Goal: Information Seeking & Learning: Learn about a topic

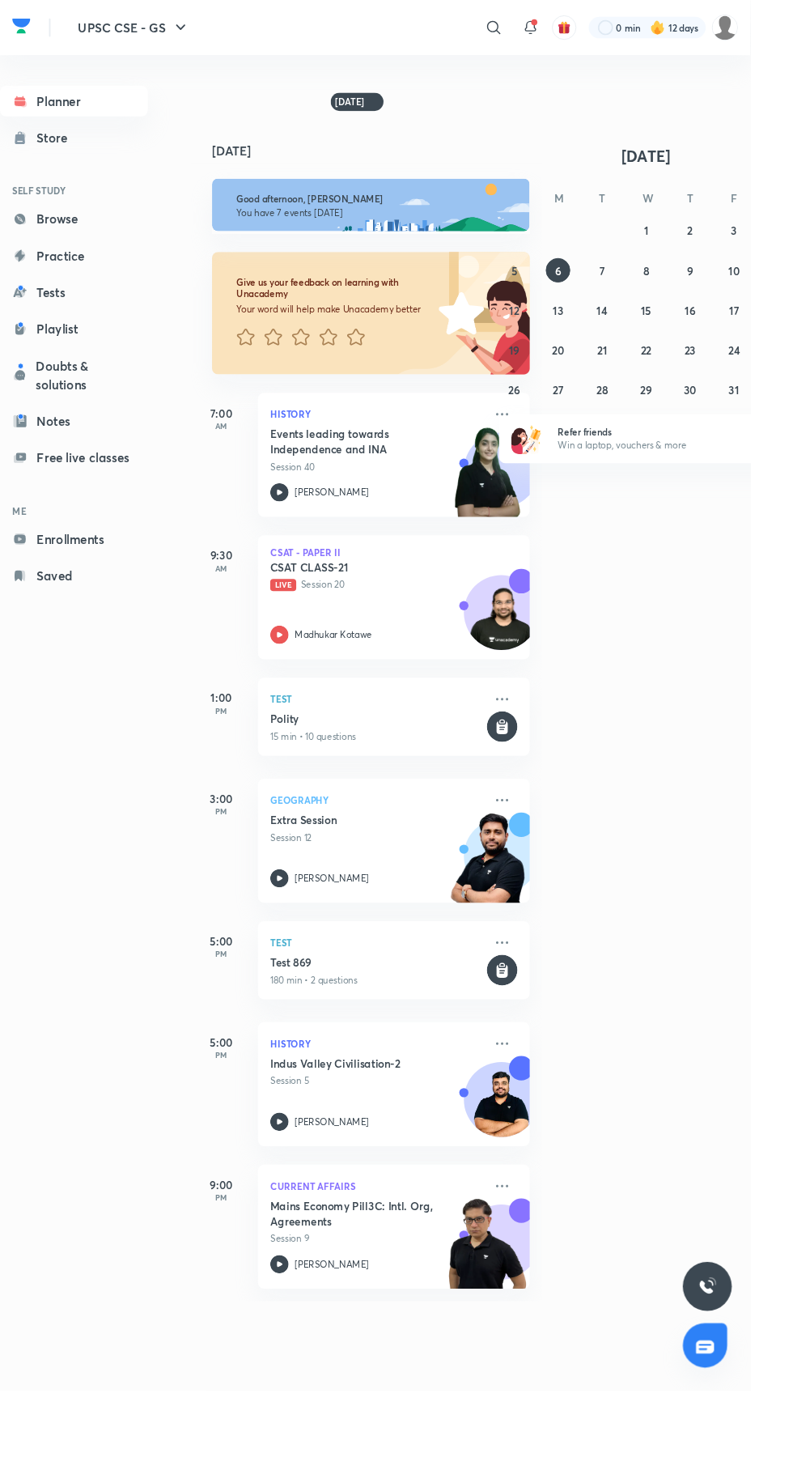
click at [521, 29] on icon at bounding box center [522, 28] width 19 height 19
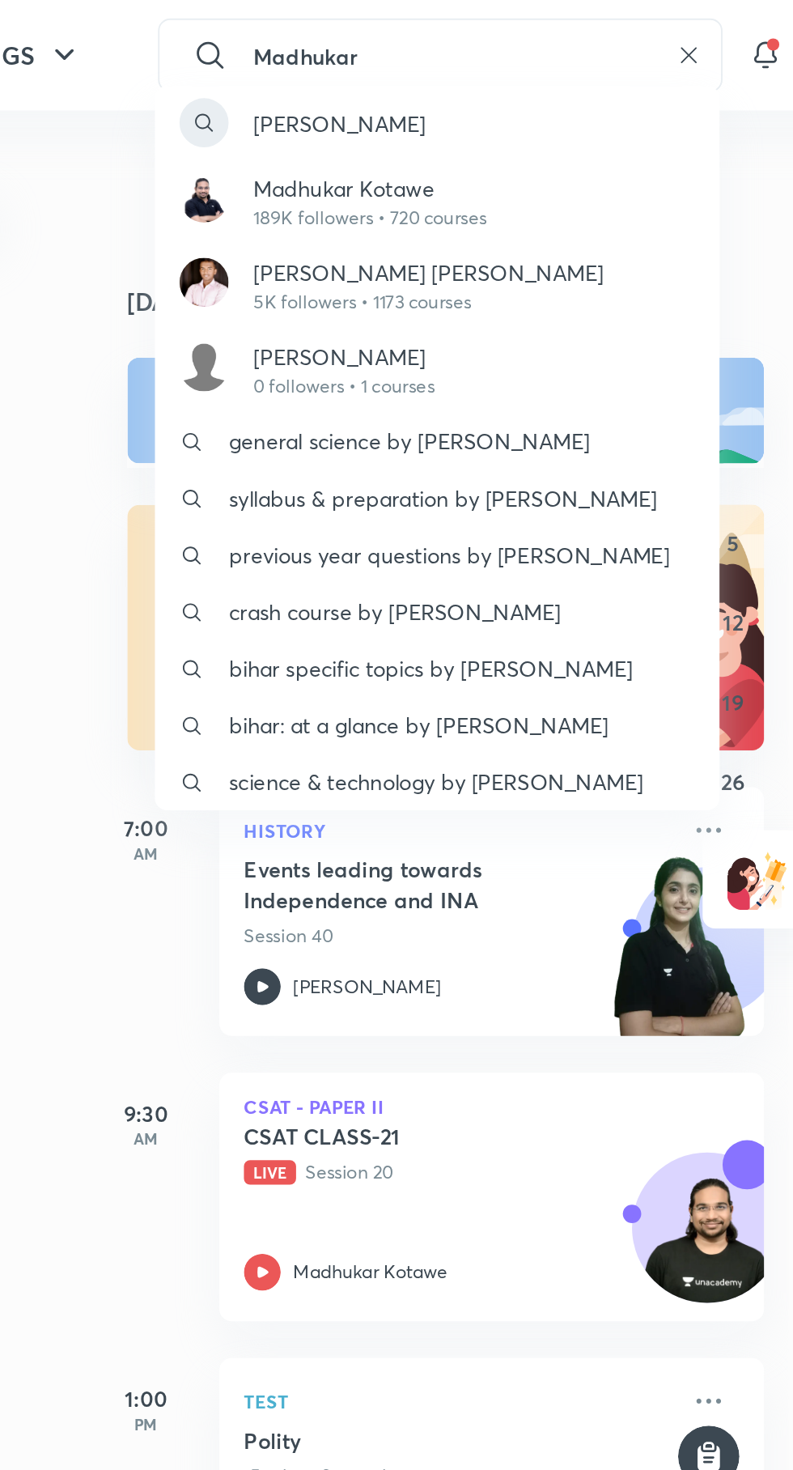
type input "Madhukar"
click at [345, 107] on p "Madhukar Kotawe" at bounding box center [352, 99] width 123 height 17
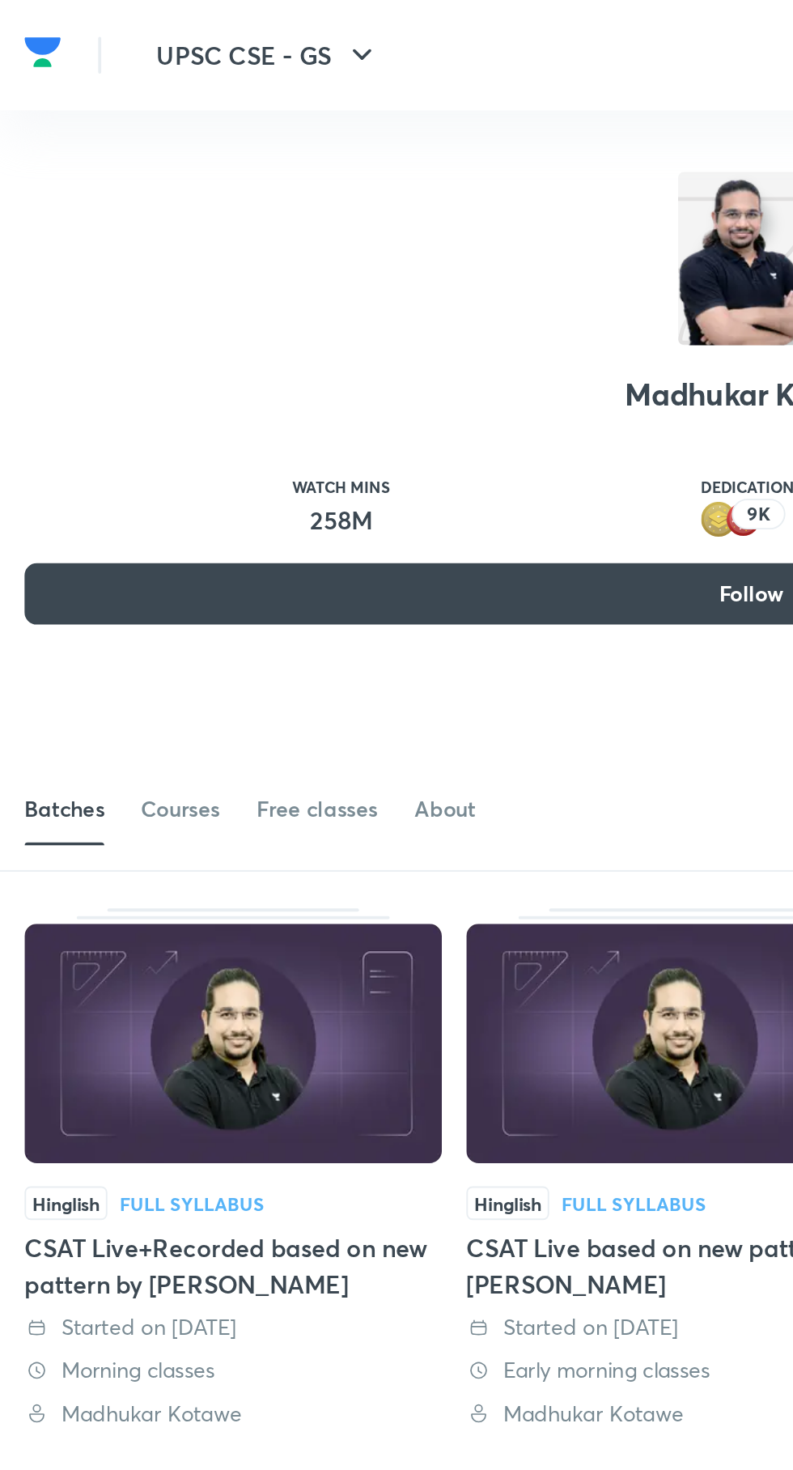
click at [90, 437] on link "Courses" at bounding box center [94, 426] width 41 height 39
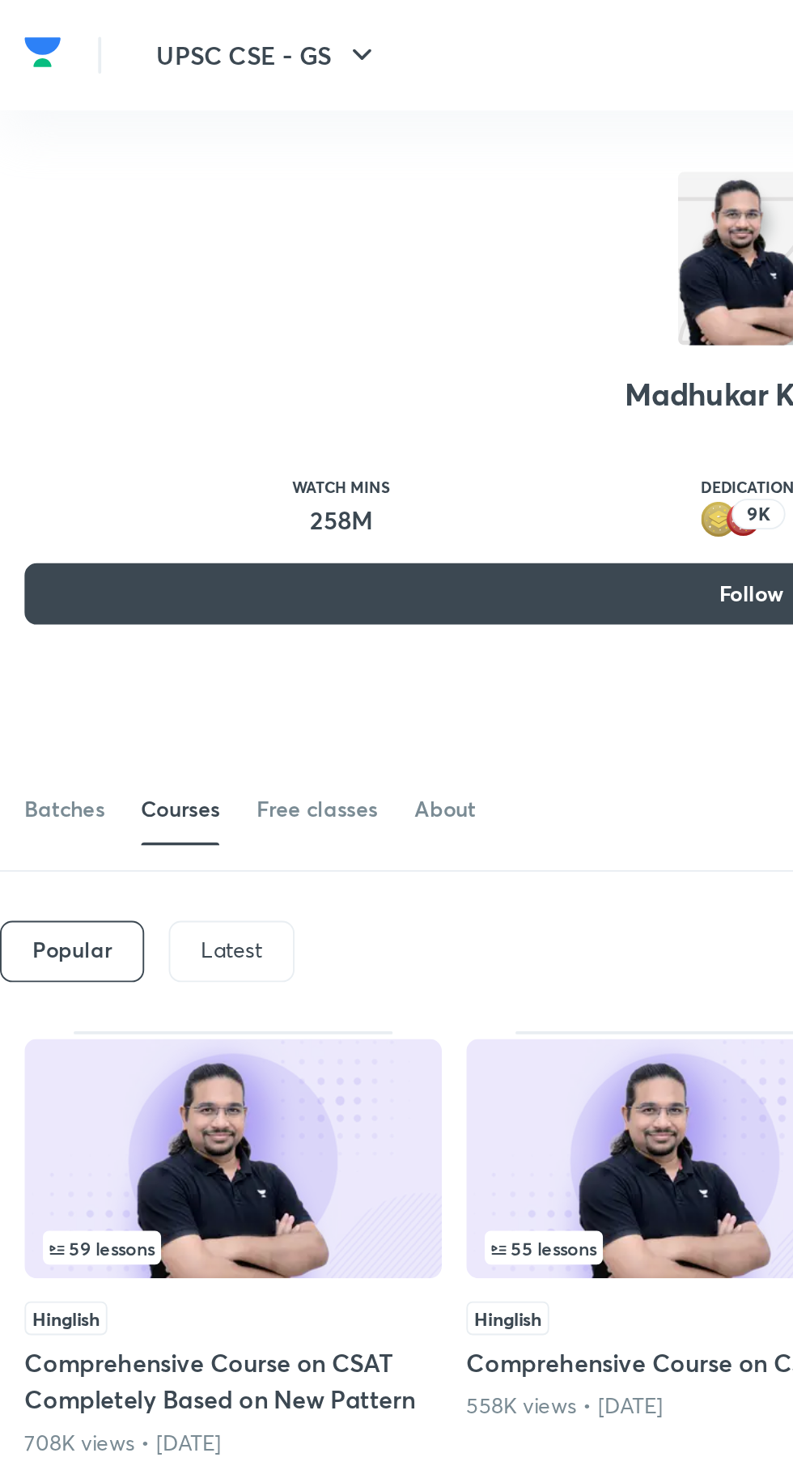
click at [117, 500] on p "Latest" at bounding box center [122, 501] width 32 height 13
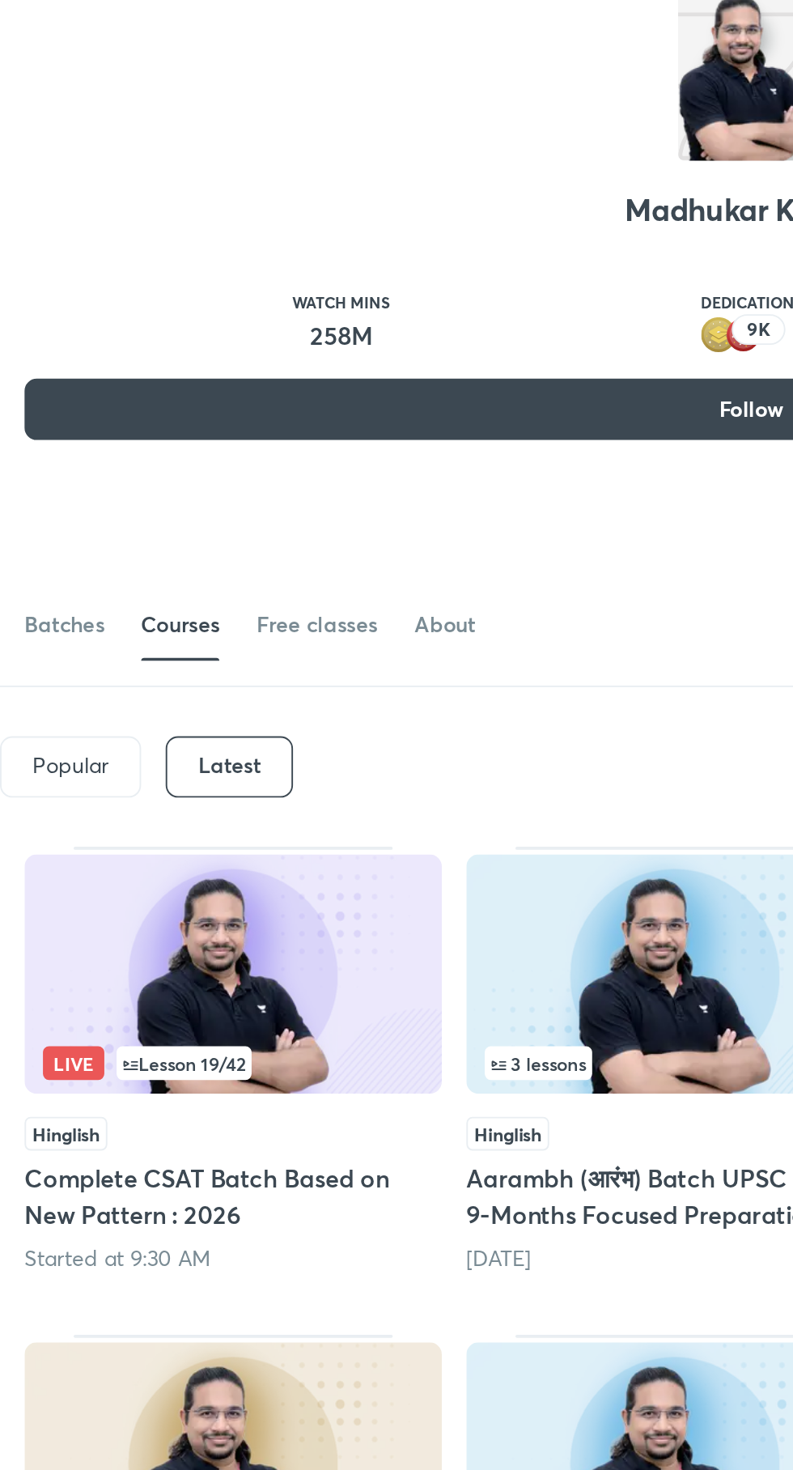
click at [102, 598] on img at bounding box center [123, 611] width 220 height 126
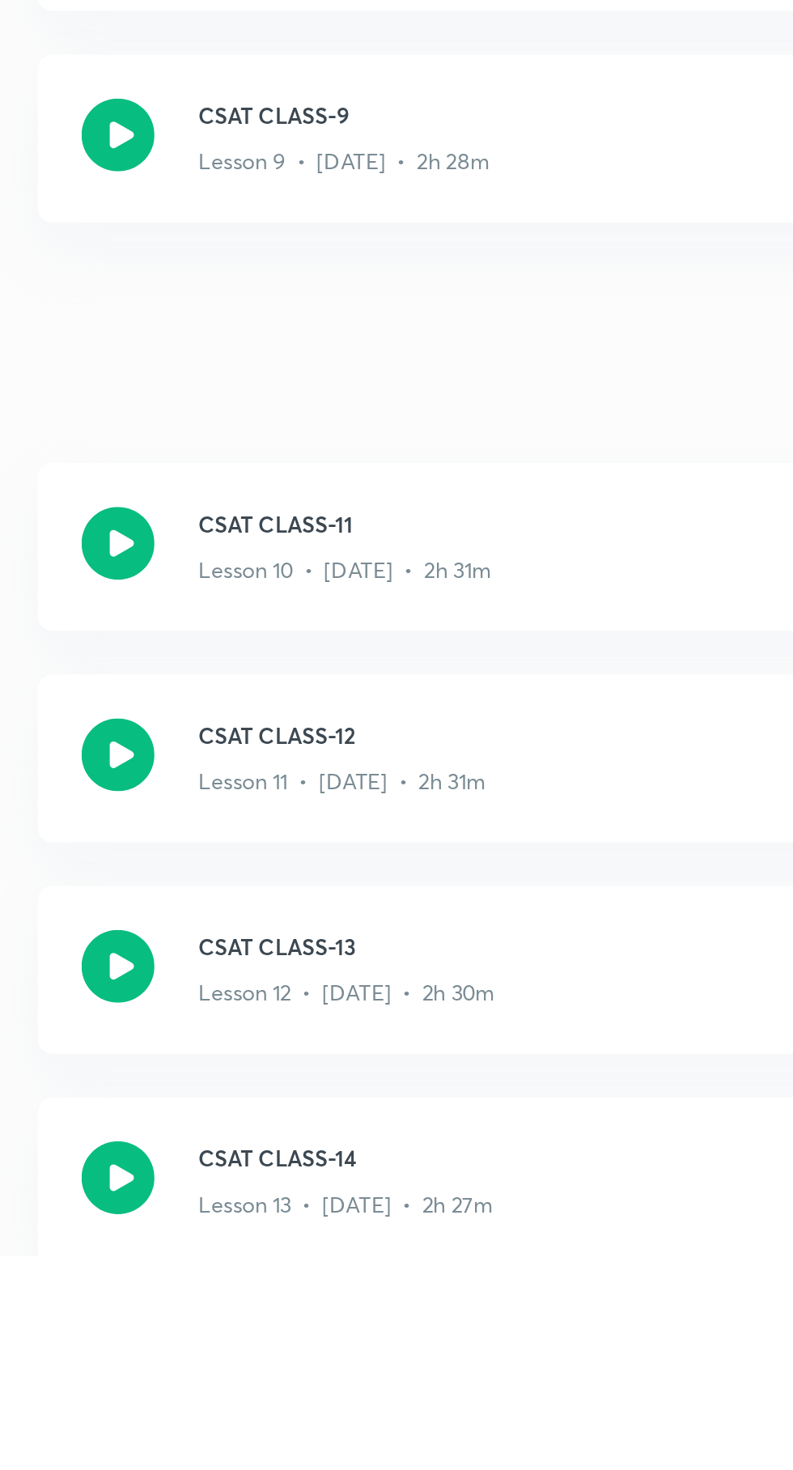
scroll to position [975, 0]
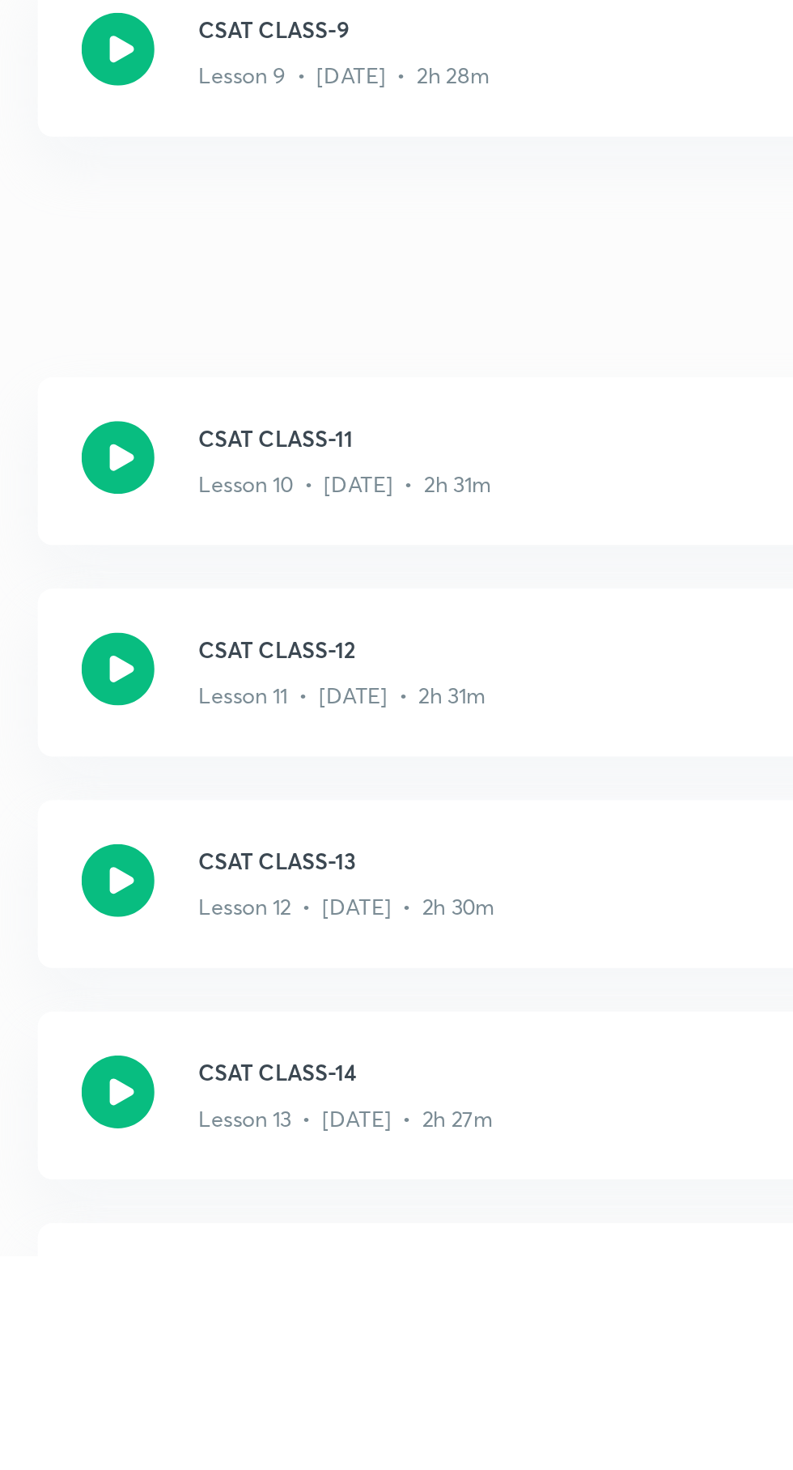
click at [317, 1216] on icon at bounding box center [304, 1209] width 32 height 32
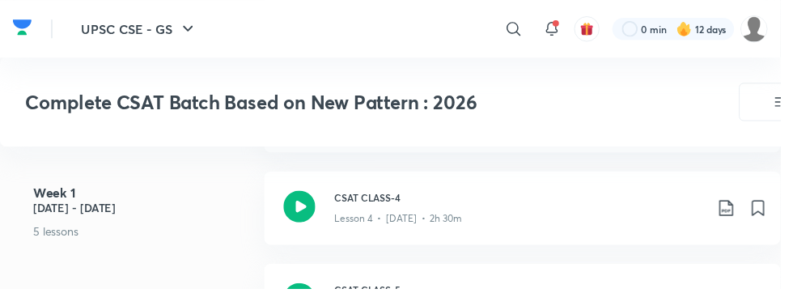
scroll to position [1153, 0]
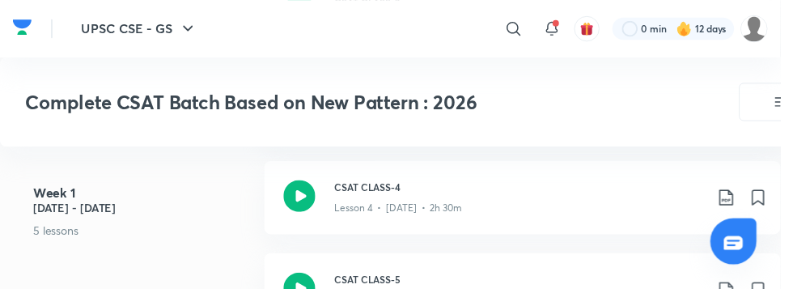
scroll to position [974, 0]
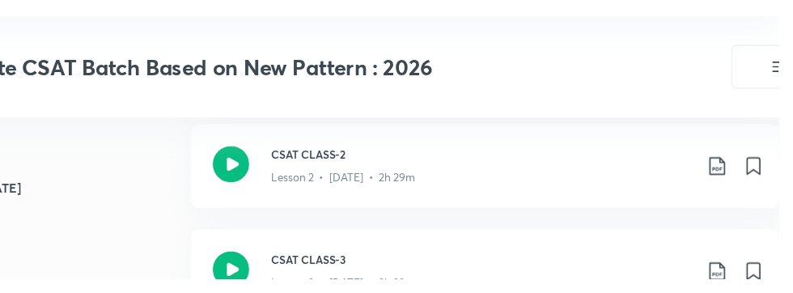
click at [308, 284] on icon at bounding box center [304, 284] width 32 height 32
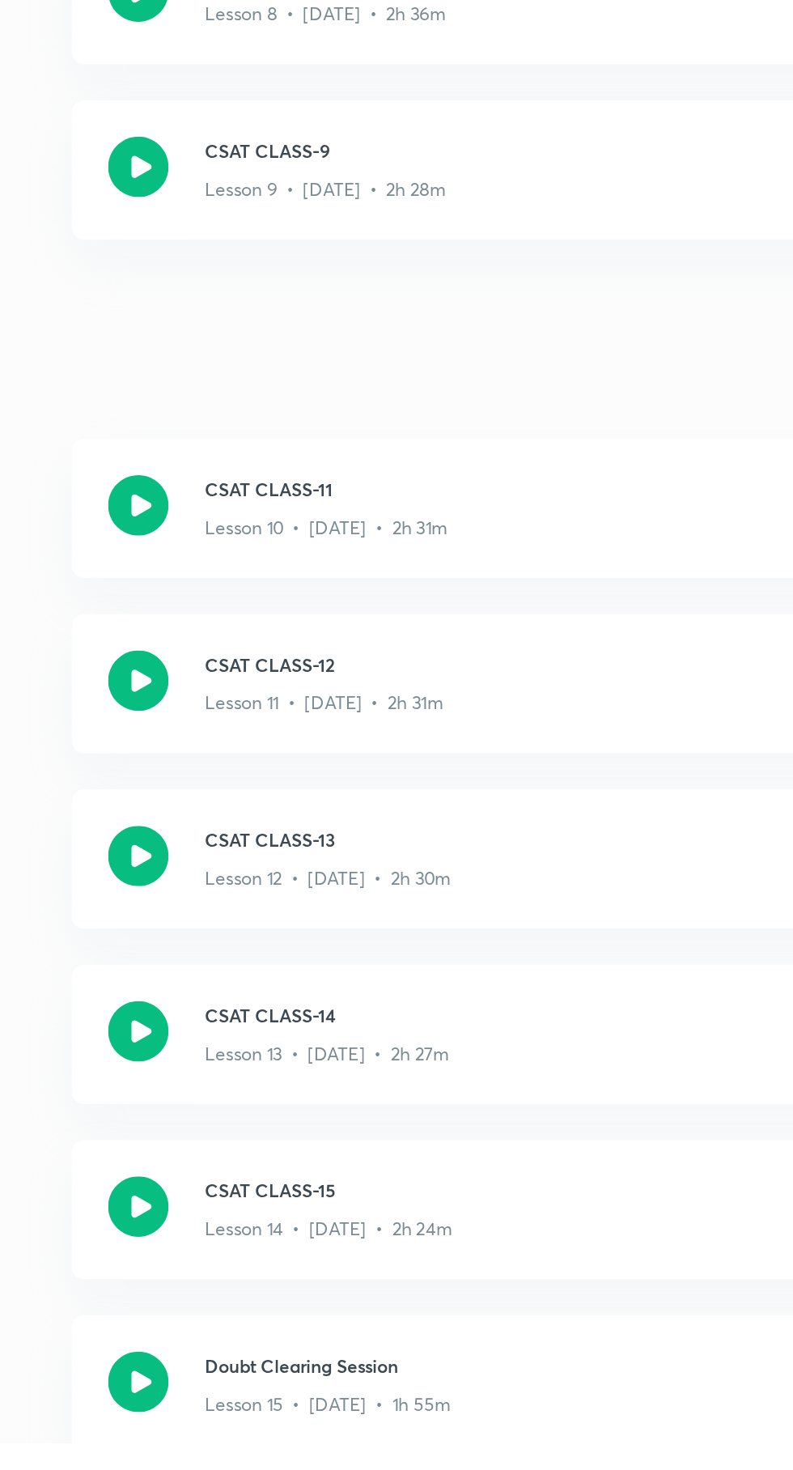
scroll to position [1122, 0]
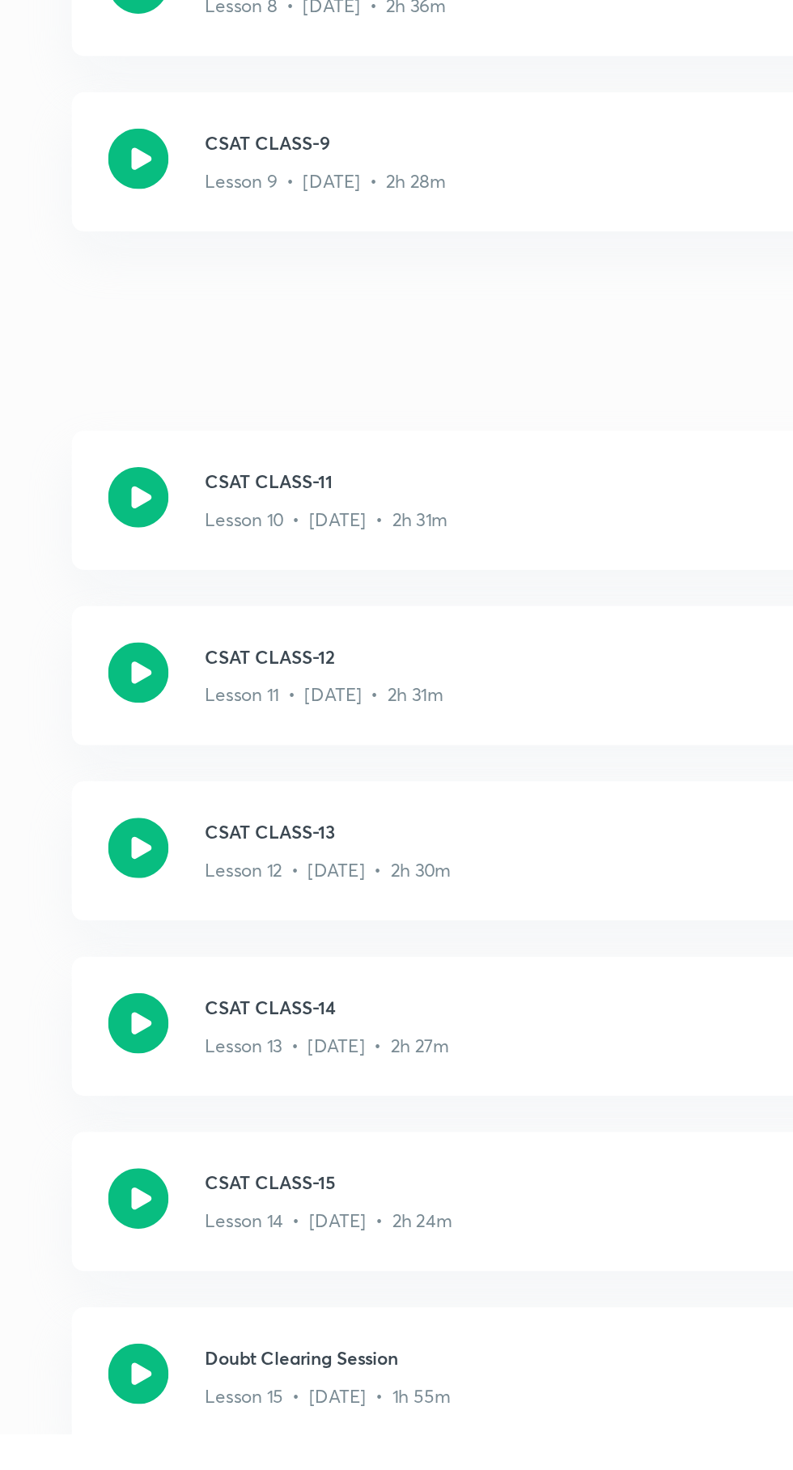
click at [299, 1163] on icon at bounding box center [304, 1156] width 32 height 32
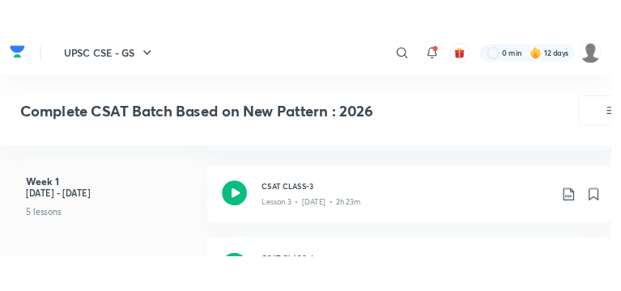
scroll to position [1129, 0]
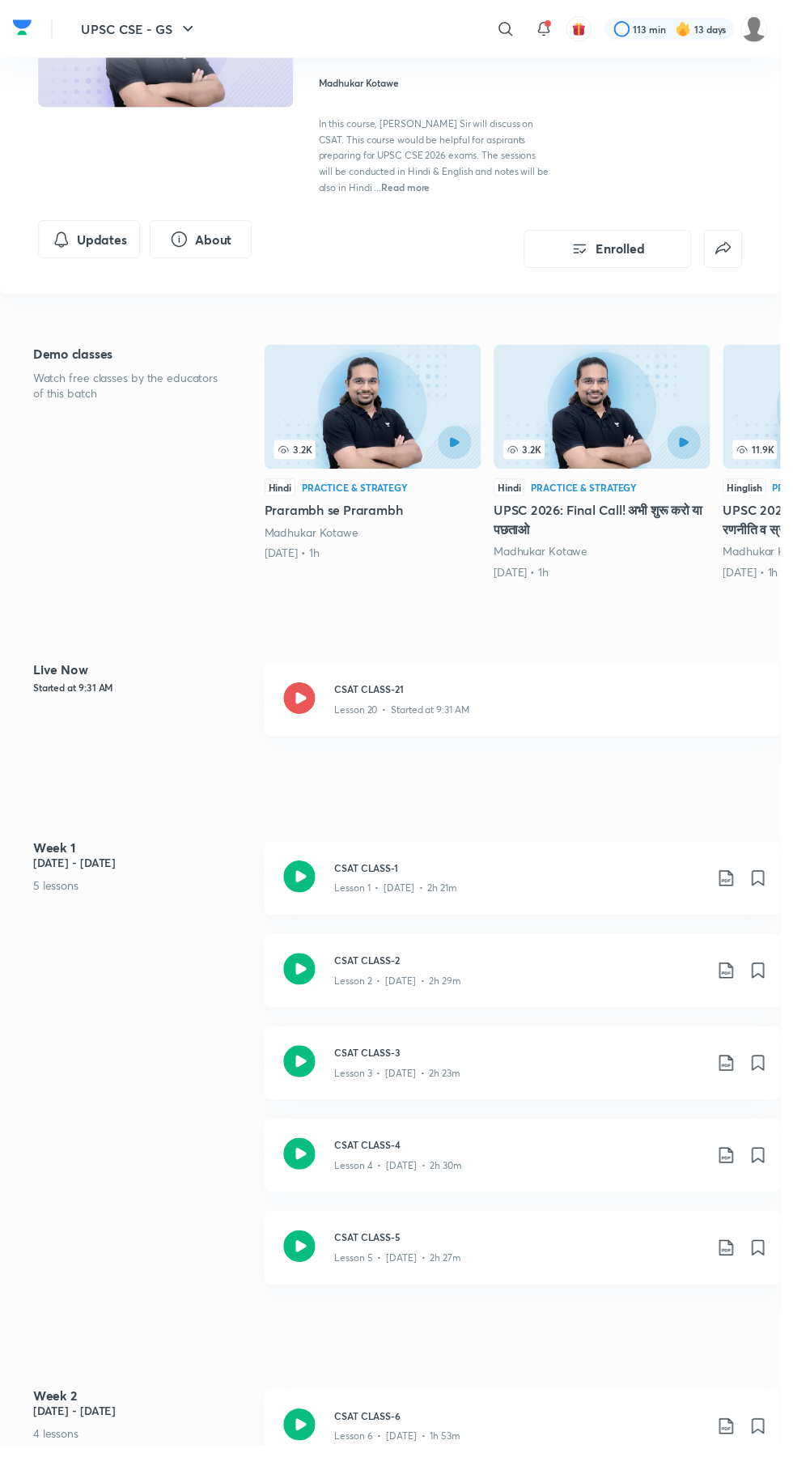
scroll to position [122, 0]
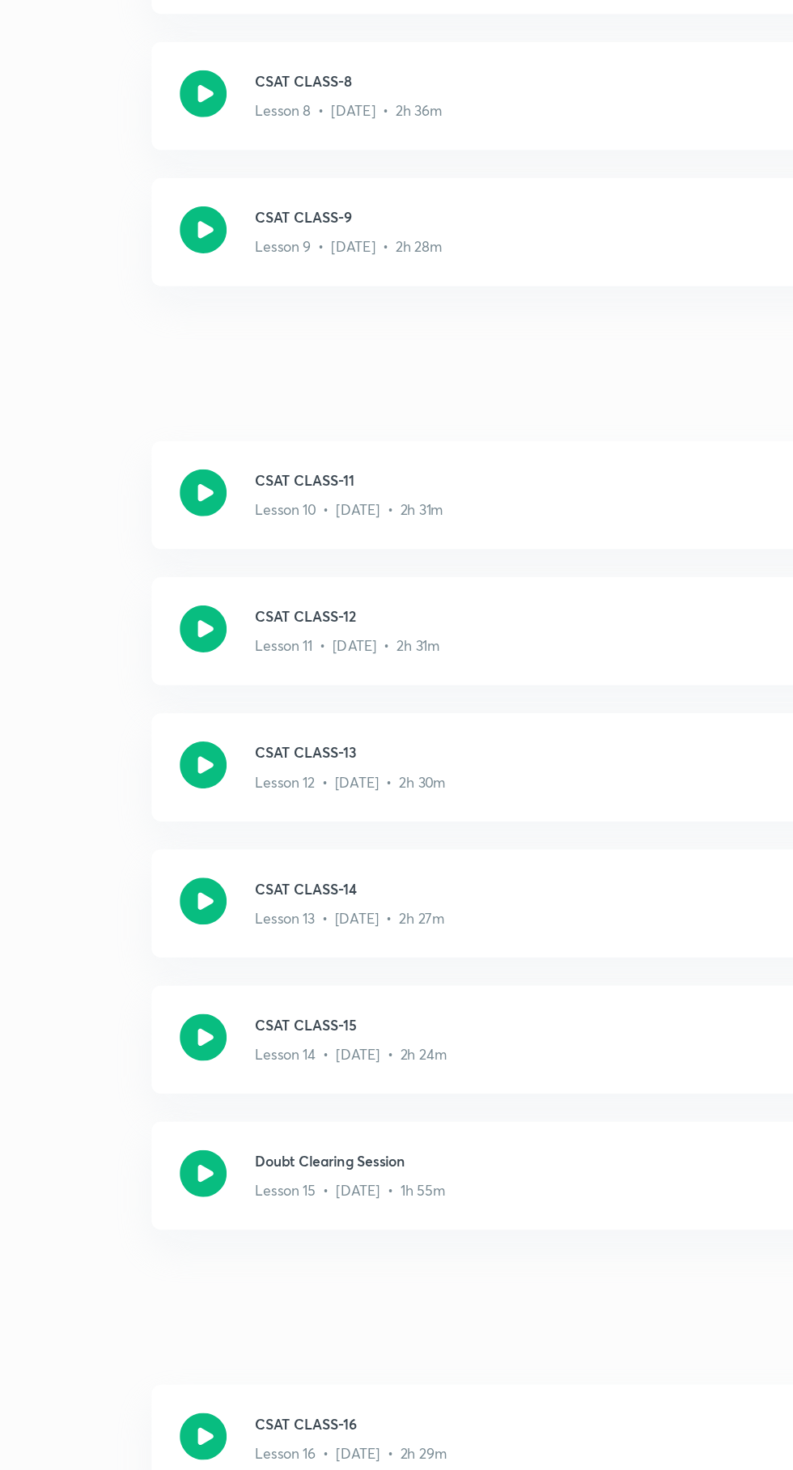
scroll to position [1355, 0]
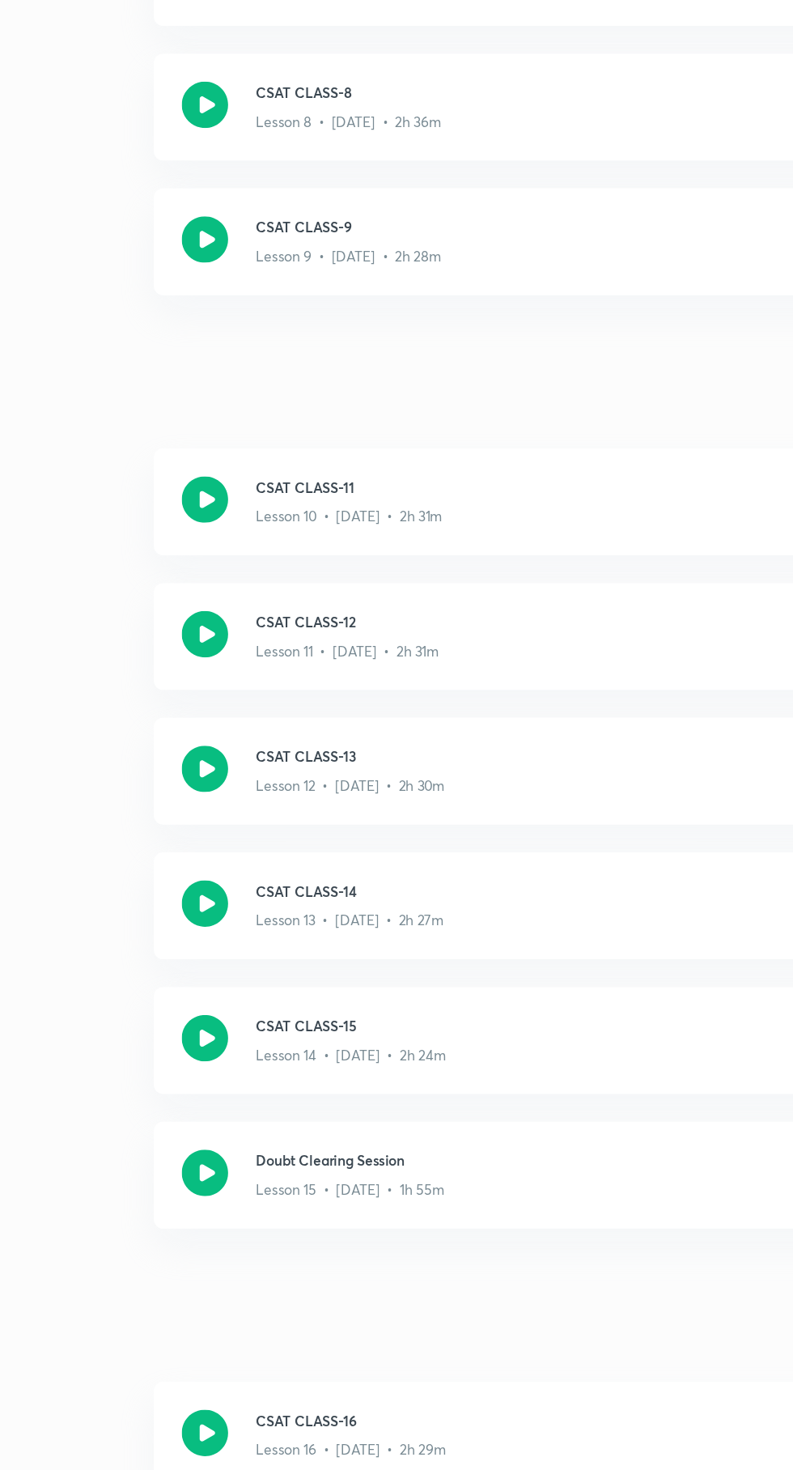
click at [307, 934] on icon at bounding box center [304, 923] width 32 height 32
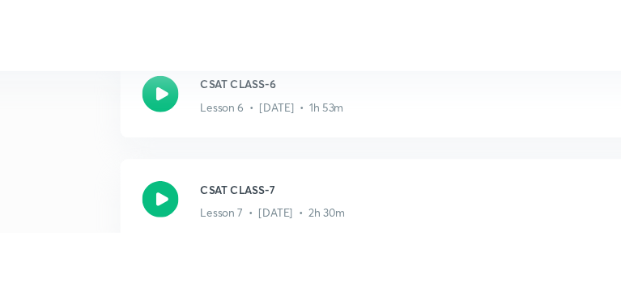
scroll to position [1458, 0]
